Goal: Transaction & Acquisition: Purchase product/service

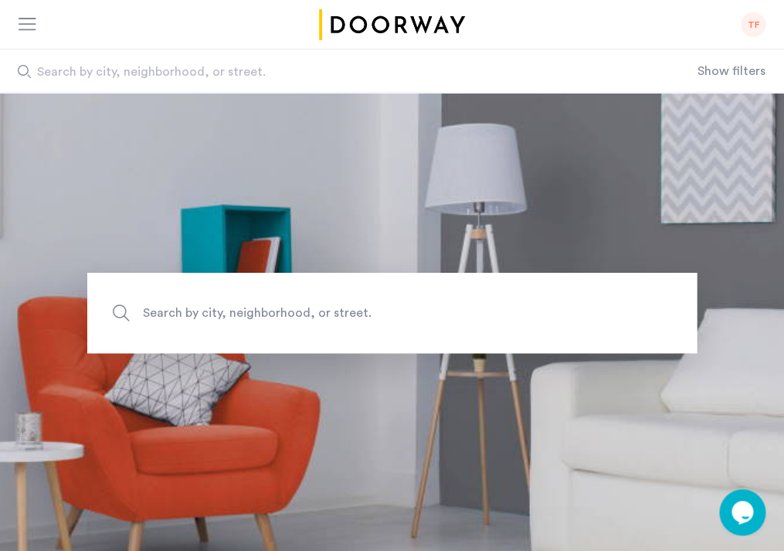
click at [750, 28] on div "TF" at bounding box center [753, 24] width 25 height 25
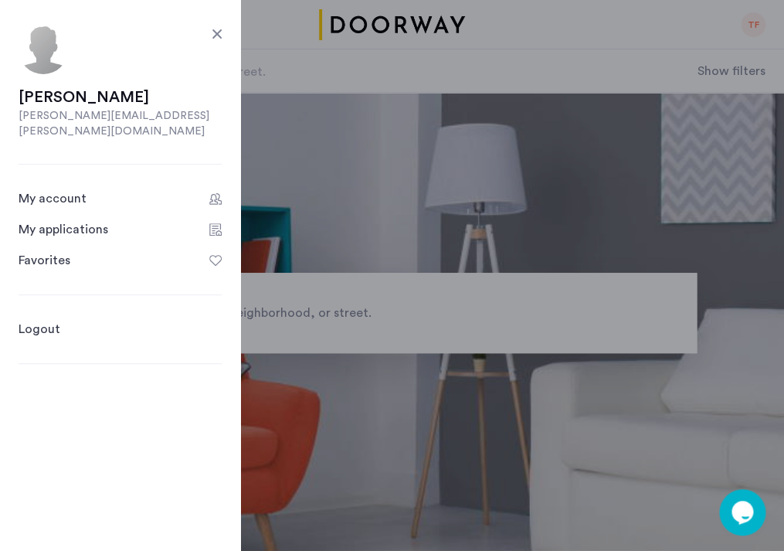
click at [156, 189] on link "My account" at bounding box center [120, 198] width 203 height 19
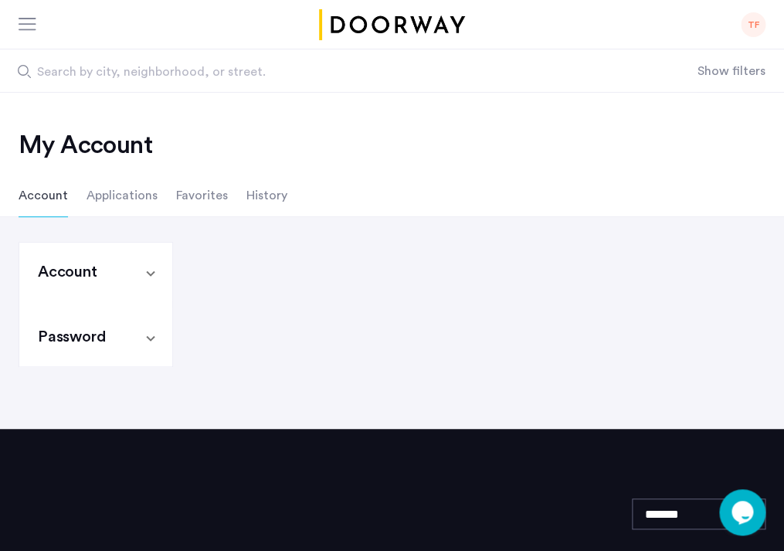
click at [134, 200] on li "Applications" at bounding box center [122, 195] width 71 height 43
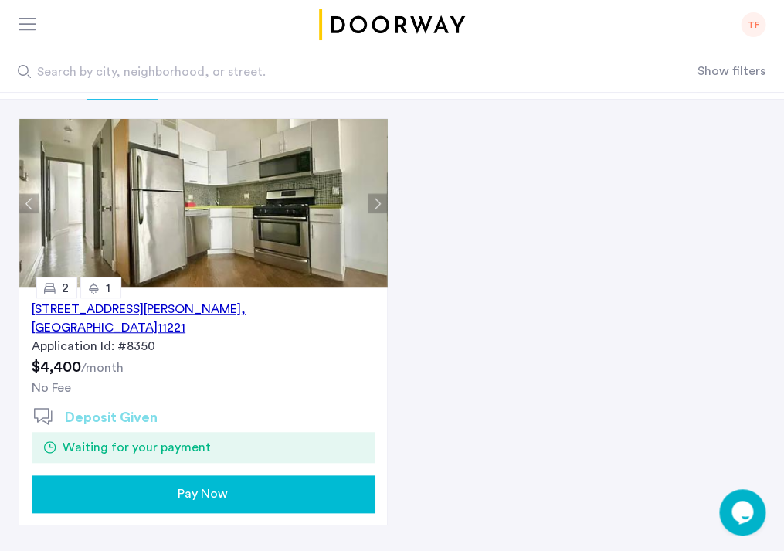
scroll to position [129, 0]
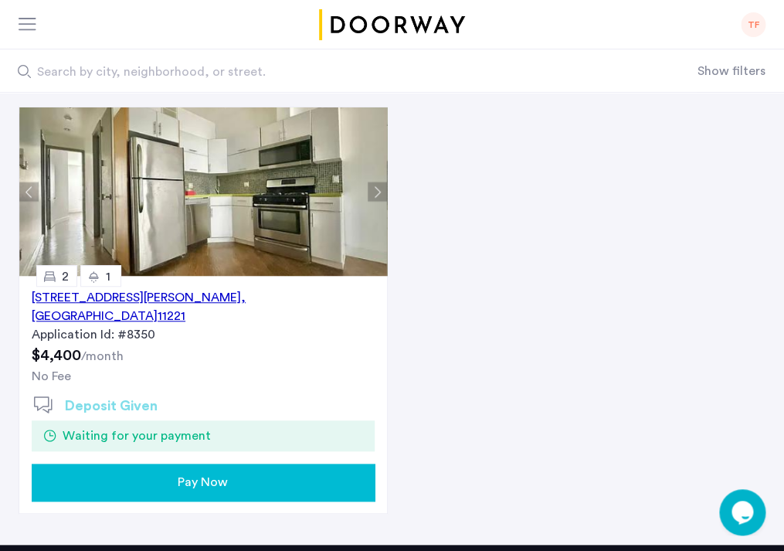
click at [153, 473] on div "Pay Now" at bounding box center [203, 482] width 318 height 19
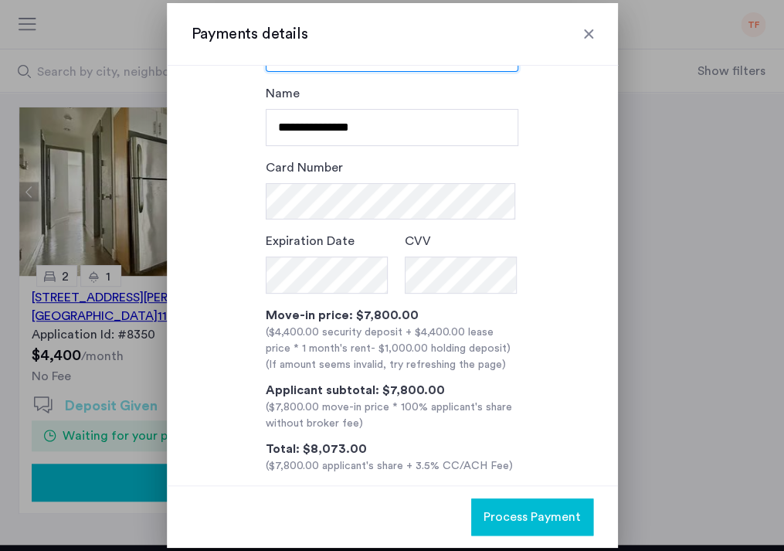
scroll to position [87, 0]
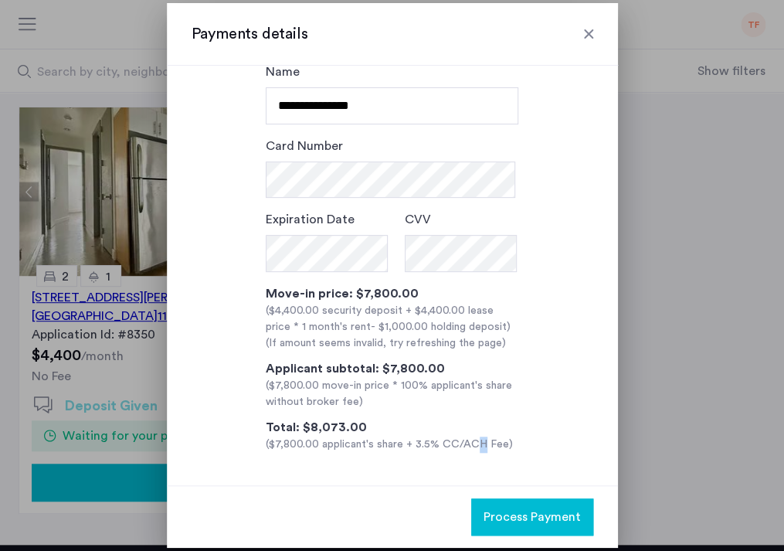
click at [470, 450] on div "($7,800.00 applicant's share + 3.5% CC/ACH Fee)" at bounding box center [392, 444] width 253 height 16
click at [499, 444] on div "($7,800.00 applicant's share + 3.5% CC/ACH Fee)" at bounding box center [392, 444] width 253 height 16
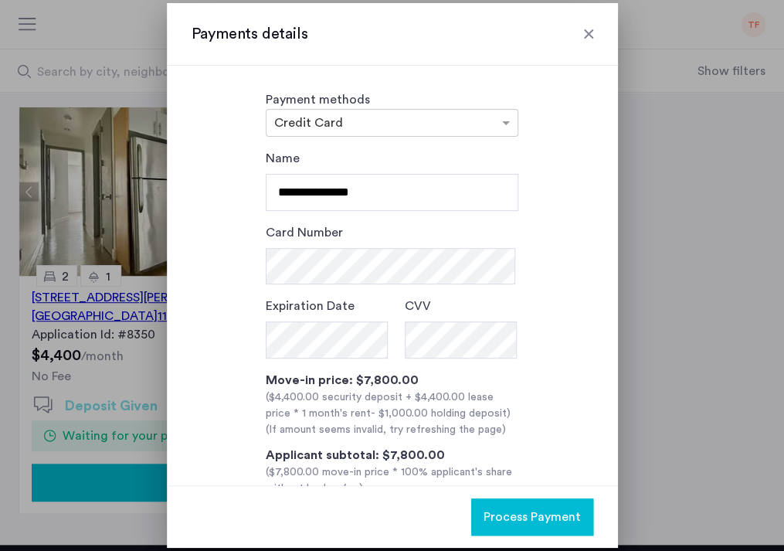
scroll to position [0, 0]
click at [591, 33] on div at bounding box center [588, 33] width 15 height 15
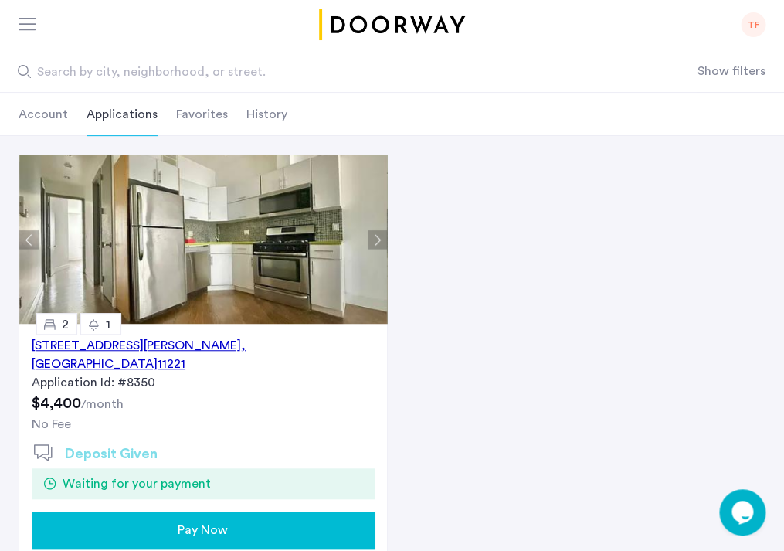
scroll to position [206, 0]
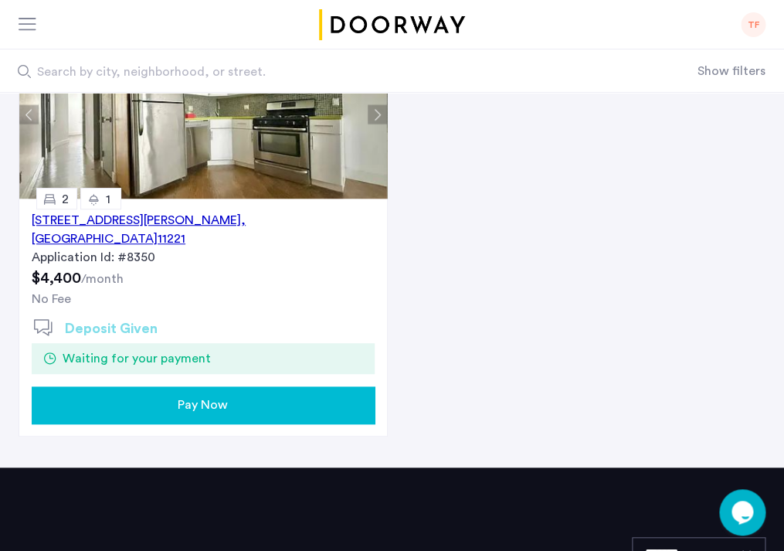
click at [217, 217] on div "[STREET_ADDRESS][PERSON_NAME]" at bounding box center [203, 229] width 343 height 37
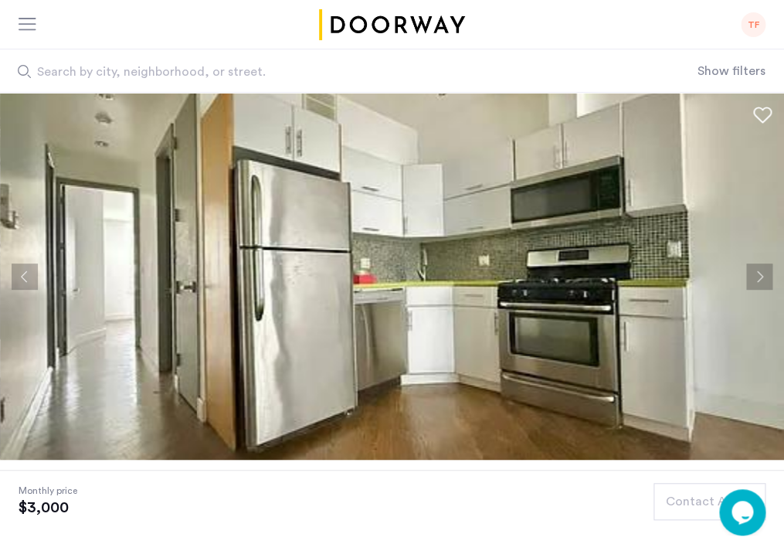
click at [24, 28] on div at bounding box center [28, 25] width 19 height 15
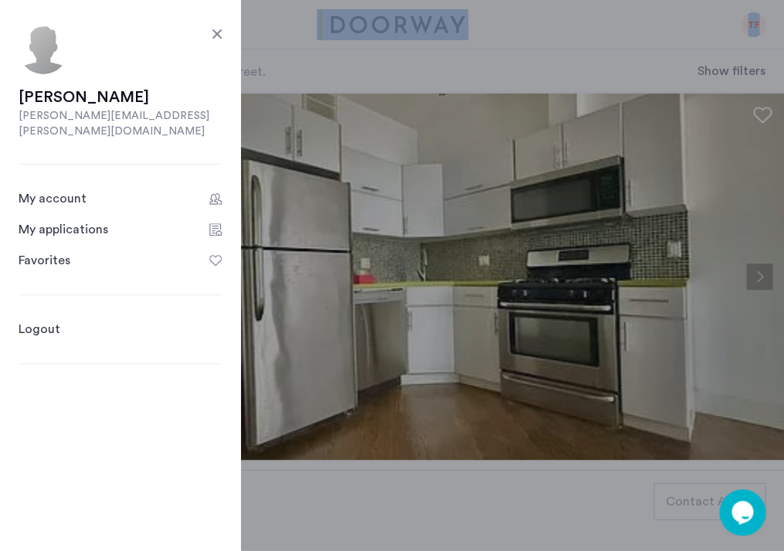
click at [294, 27] on header "TF Tesha Fernandes fernandes.emma@icloud.com My account My applications Favorit…" at bounding box center [392, 46] width 784 height 93
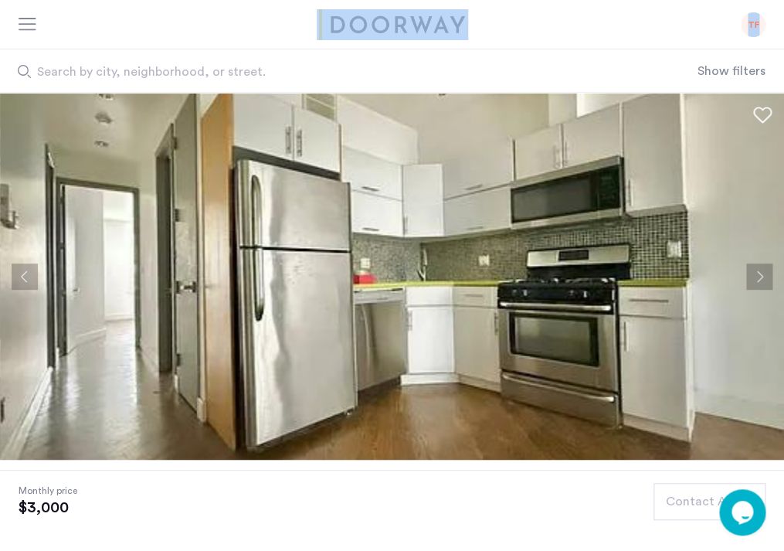
click at [478, 26] on div "TF" at bounding box center [392, 24] width 784 height 49
